Goal: Task Accomplishment & Management: Manage account settings

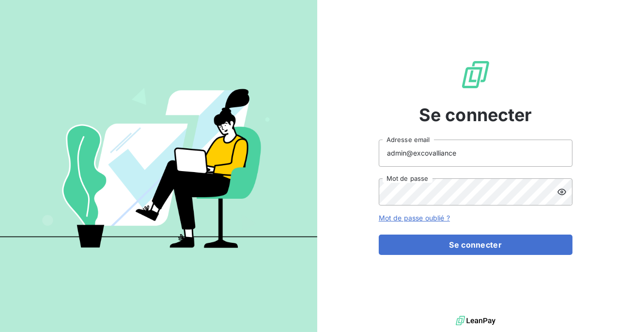
click at [457, 152] on input "admin@excovalliance" at bounding box center [475, 152] width 194 height 27
type input "admin@excovallianceacg"
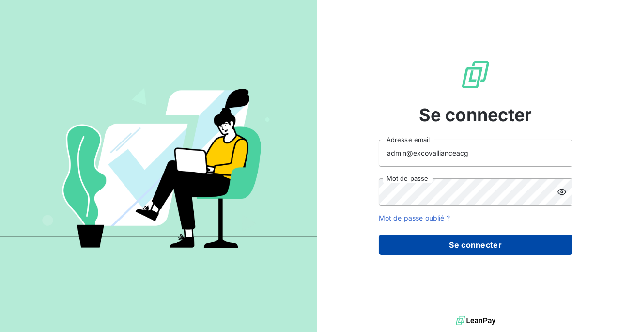
click at [465, 239] on button "Se connecter" at bounding box center [475, 244] width 194 height 20
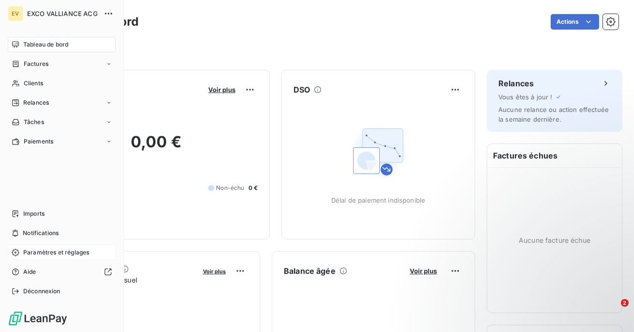
click at [46, 252] on span "Paramètres et réglages" at bounding box center [56, 252] width 66 height 9
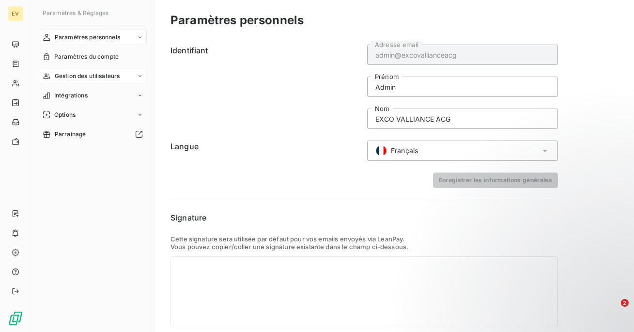
click at [68, 74] on span "Gestion des utilisateurs" at bounding box center [87, 76] width 65 height 9
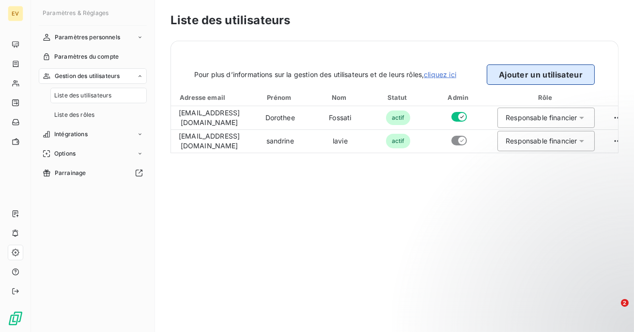
click at [531, 76] on button "Ajouter un utilisateur" at bounding box center [540, 74] width 108 height 20
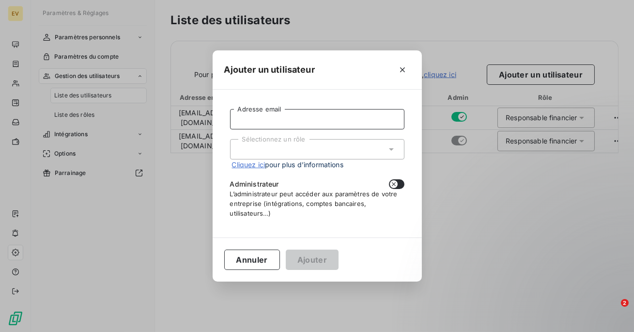
click at [331, 121] on input "Adresse email" at bounding box center [317, 119] width 174 height 20
paste input "[EMAIL_ADDRESS][DOMAIN_NAME]"
type input "[EMAIL_ADDRESS][DOMAIN_NAME]"
click at [318, 156] on div "Sélectionnez un rôle" at bounding box center [317, 149] width 174 height 20
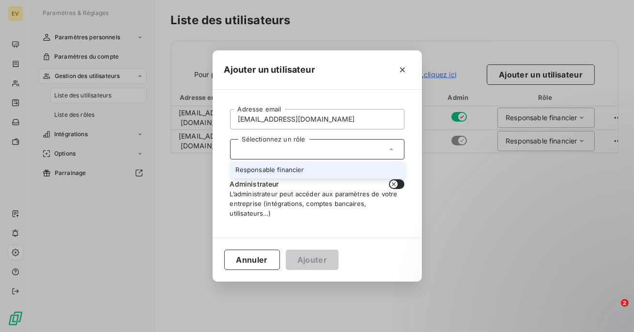
click at [313, 170] on li "Responsable financier" at bounding box center [317, 169] width 174 height 17
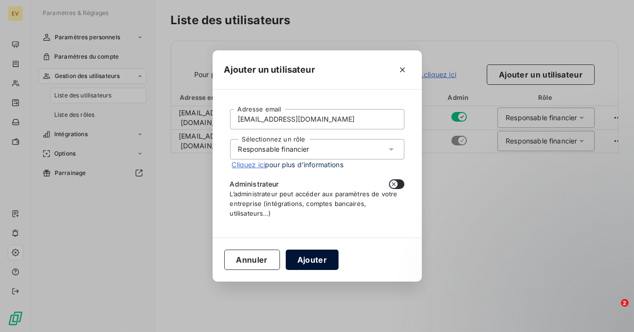
click at [303, 262] on button "Ajouter" at bounding box center [312, 259] width 53 height 20
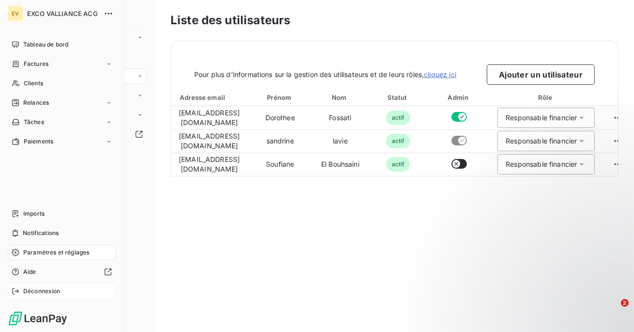
click at [41, 292] on span "Déconnexion" at bounding box center [41, 291] width 37 height 9
